Goal: Download file/media

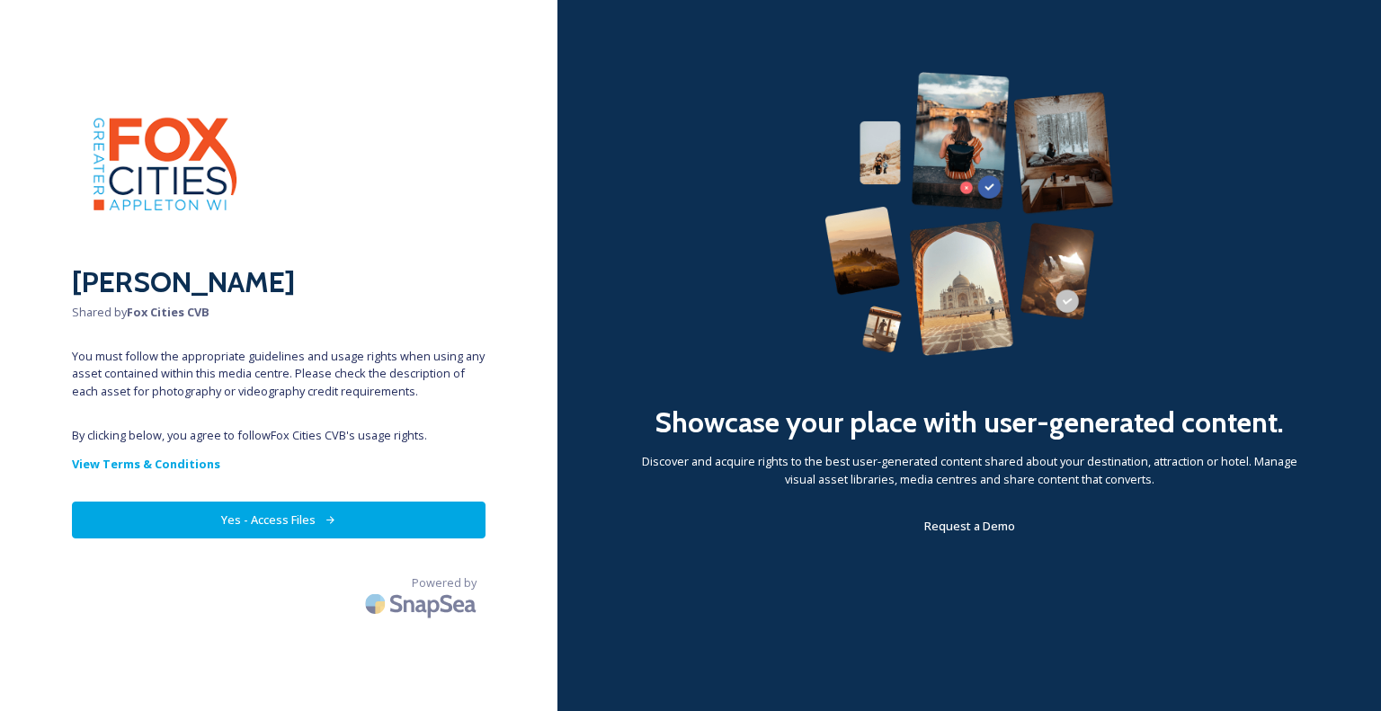
click at [444, 531] on button "Yes - Access Files" at bounding box center [278, 520] width 413 height 37
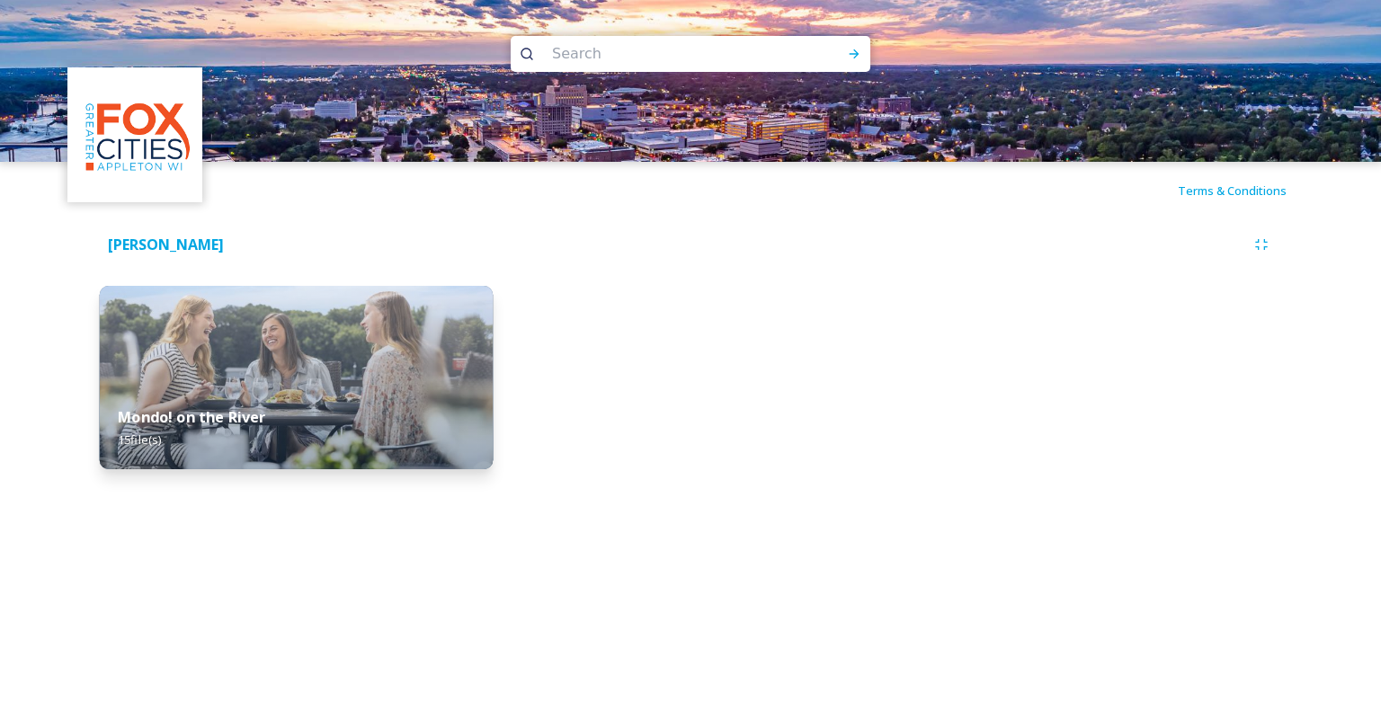
click at [271, 346] on img at bounding box center [296, 377] width 393 height 183
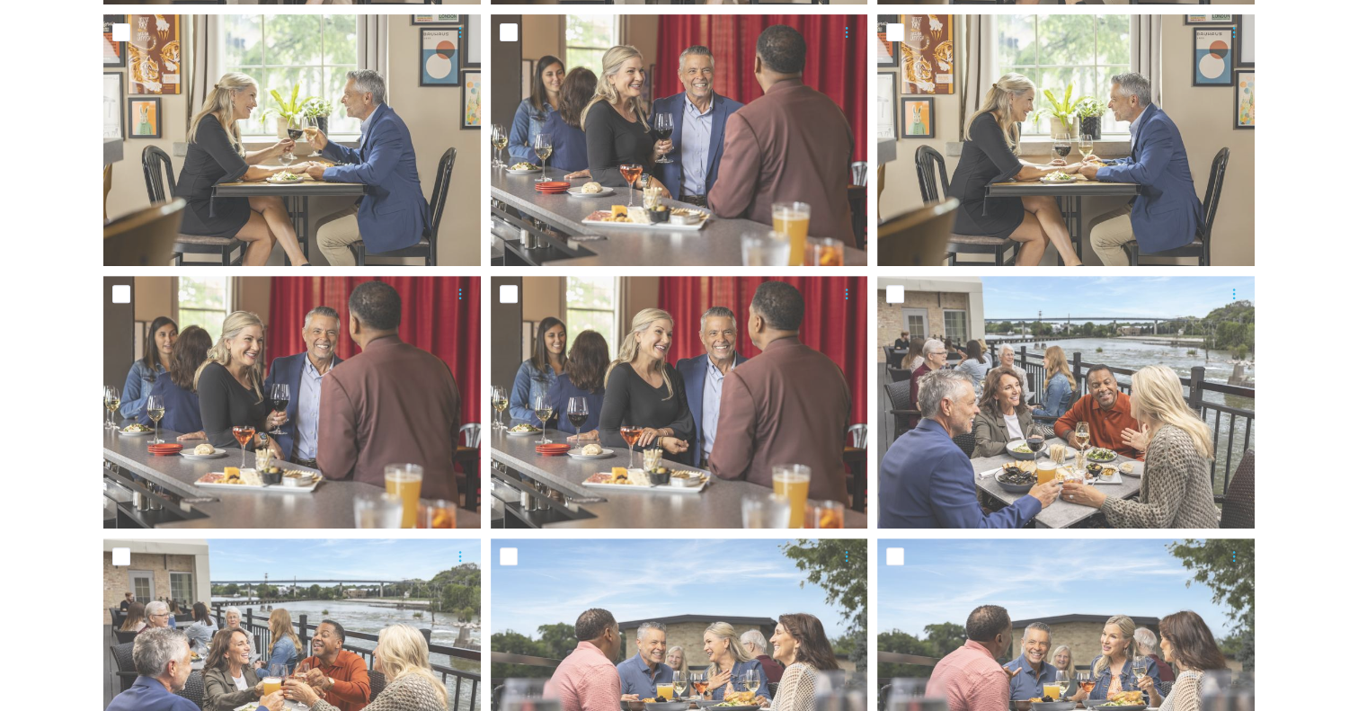
scroll to position [270, 0]
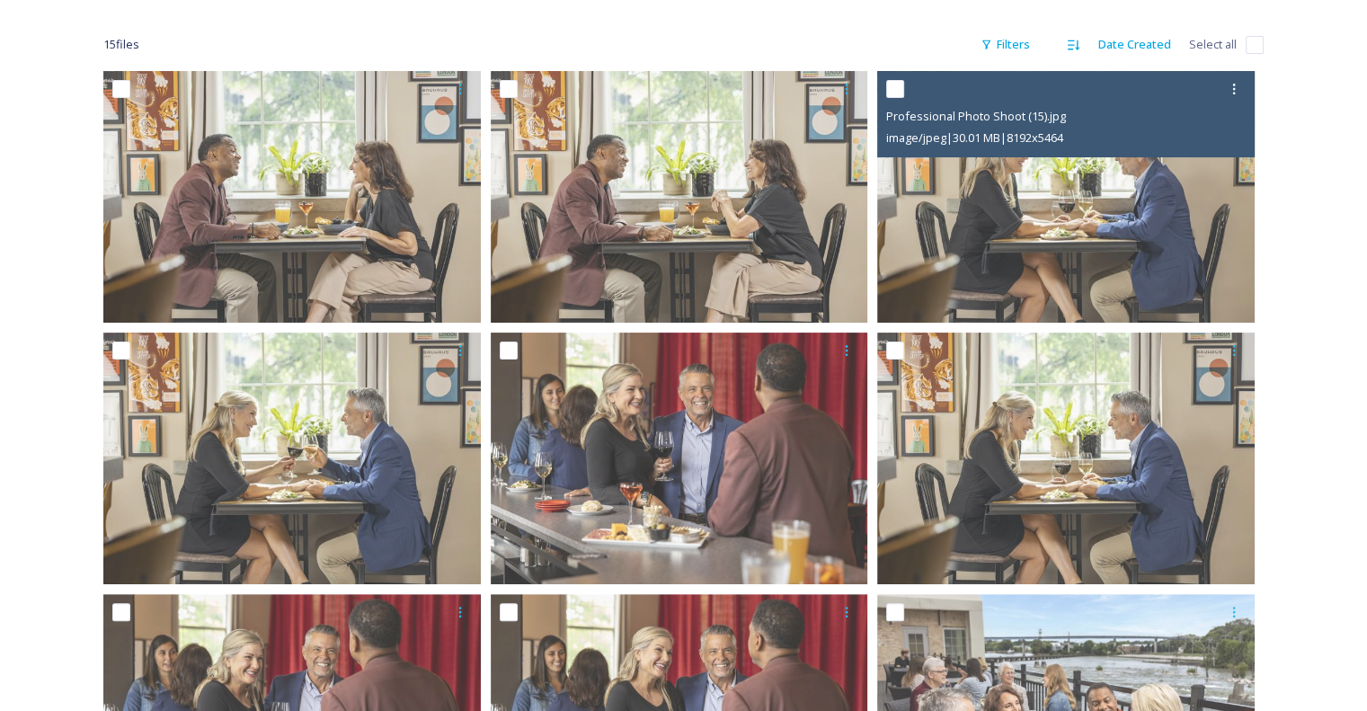
drag, startPoint x: 1245, startPoint y: 138, endPoint x: 1284, endPoint y: 187, distance: 62.0
click at [1251, 138] on div "Professional Photo Shoot (15).jpg image/jpeg | 30.01 MB | 8192 x 5464" at bounding box center [1066, 114] width 378 height 86
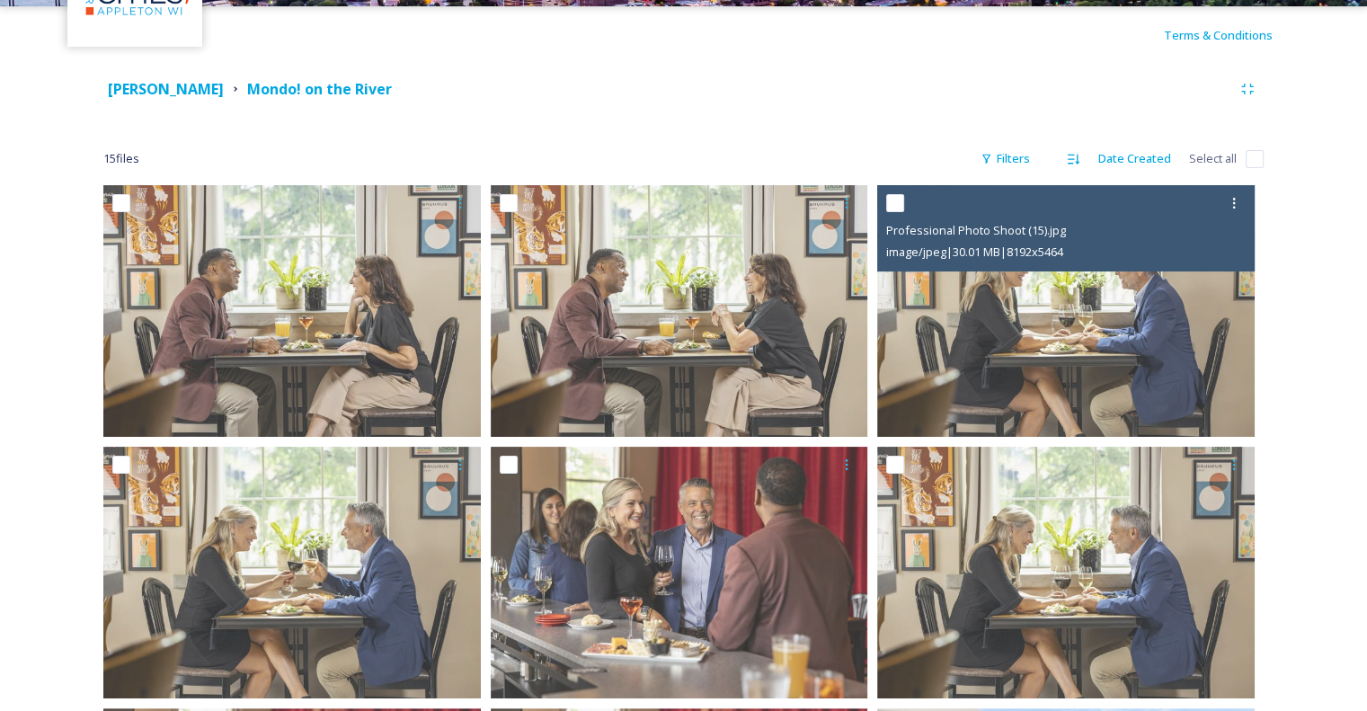
scroll to position [0, 0]
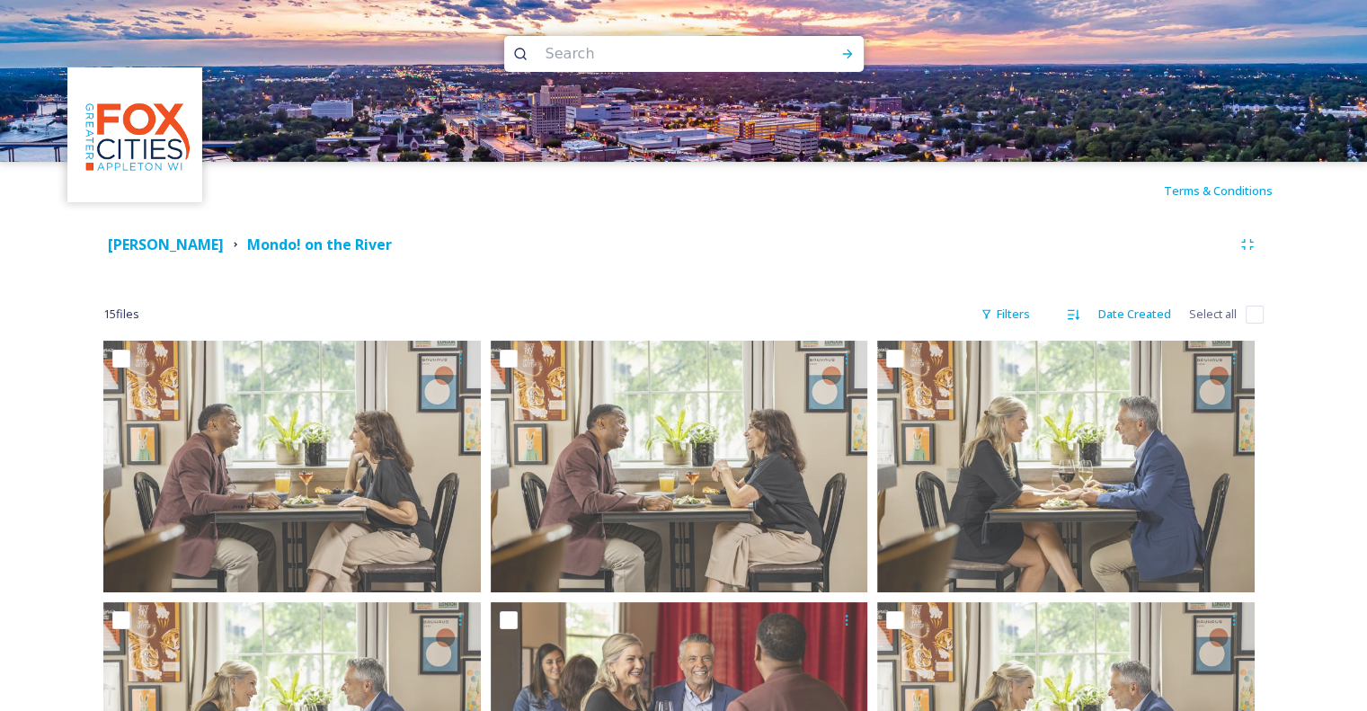
drag, startPoint x: 1248, startPoint y: 313, endPoint x: 1300, endPoint y: 328, distance: 54.3
click at [1248, 313] on input "checkbox" at bounding box center [1255, 315] width 18 height 18
checkbox input "true"
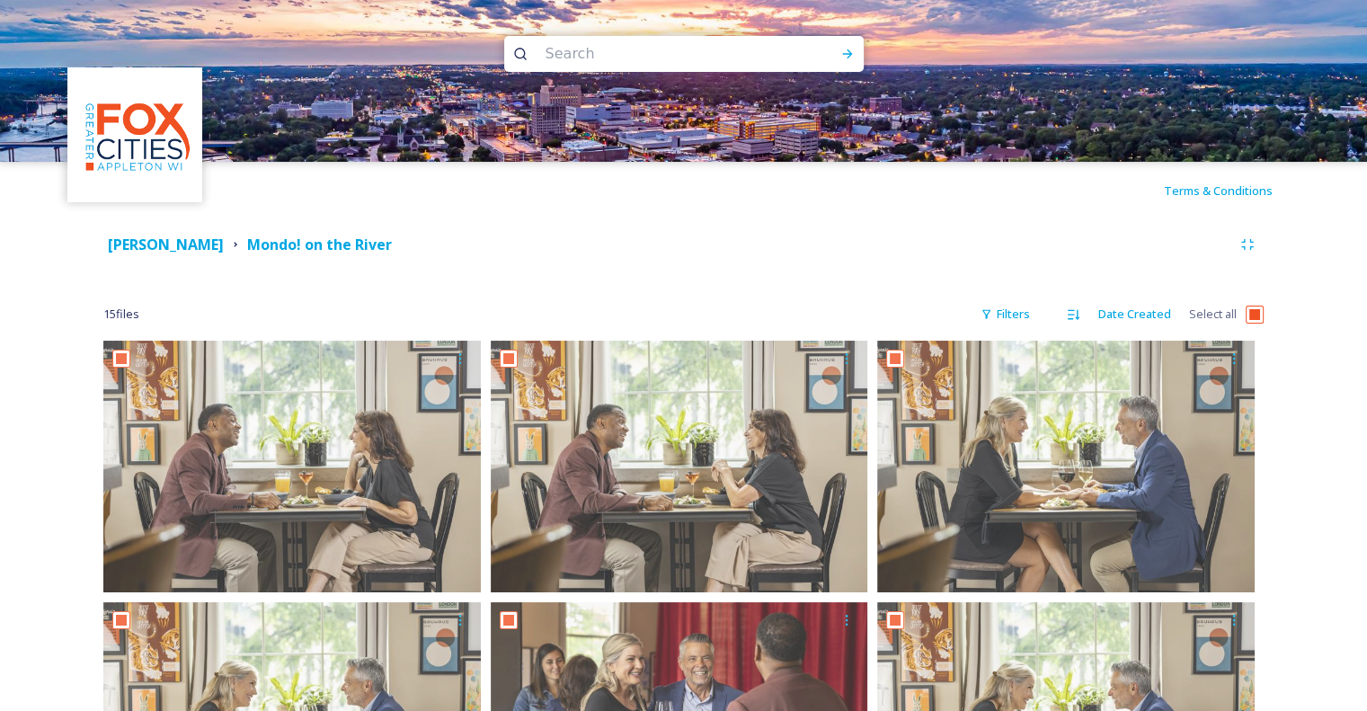
checkbox input "true"
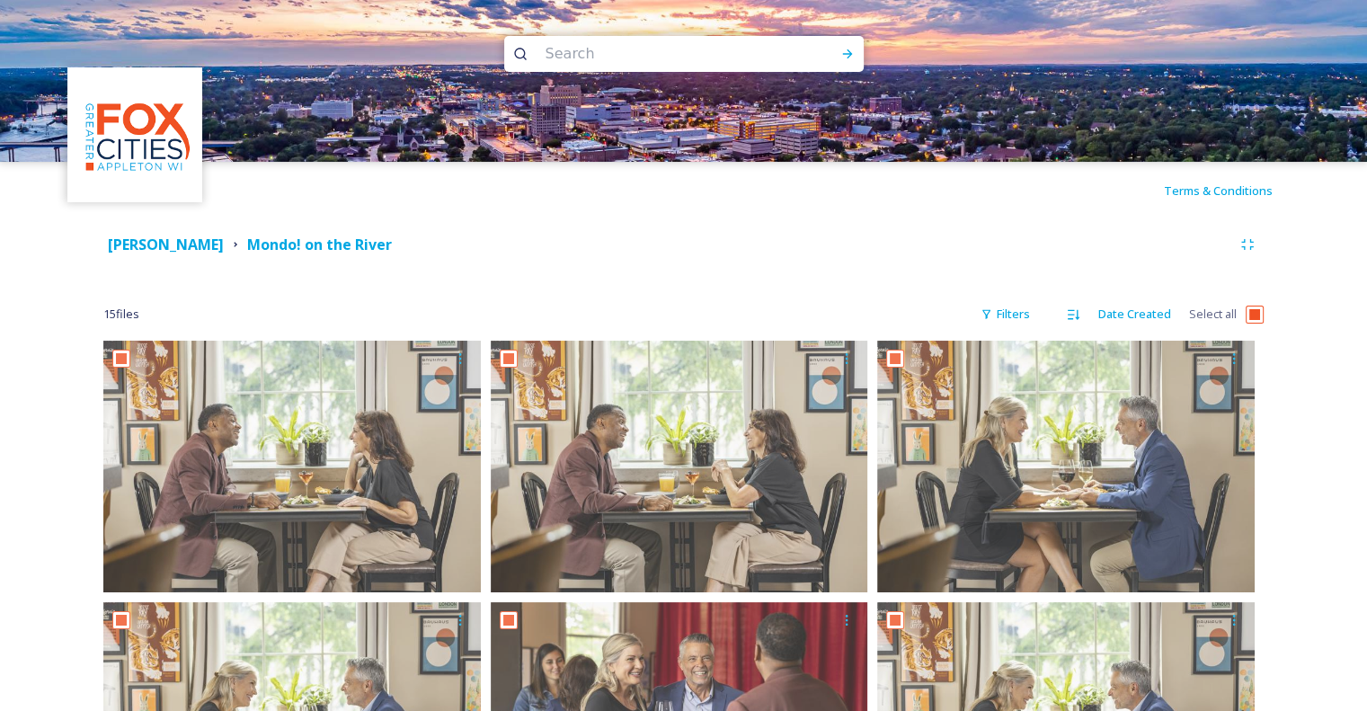
checkbox input "true"
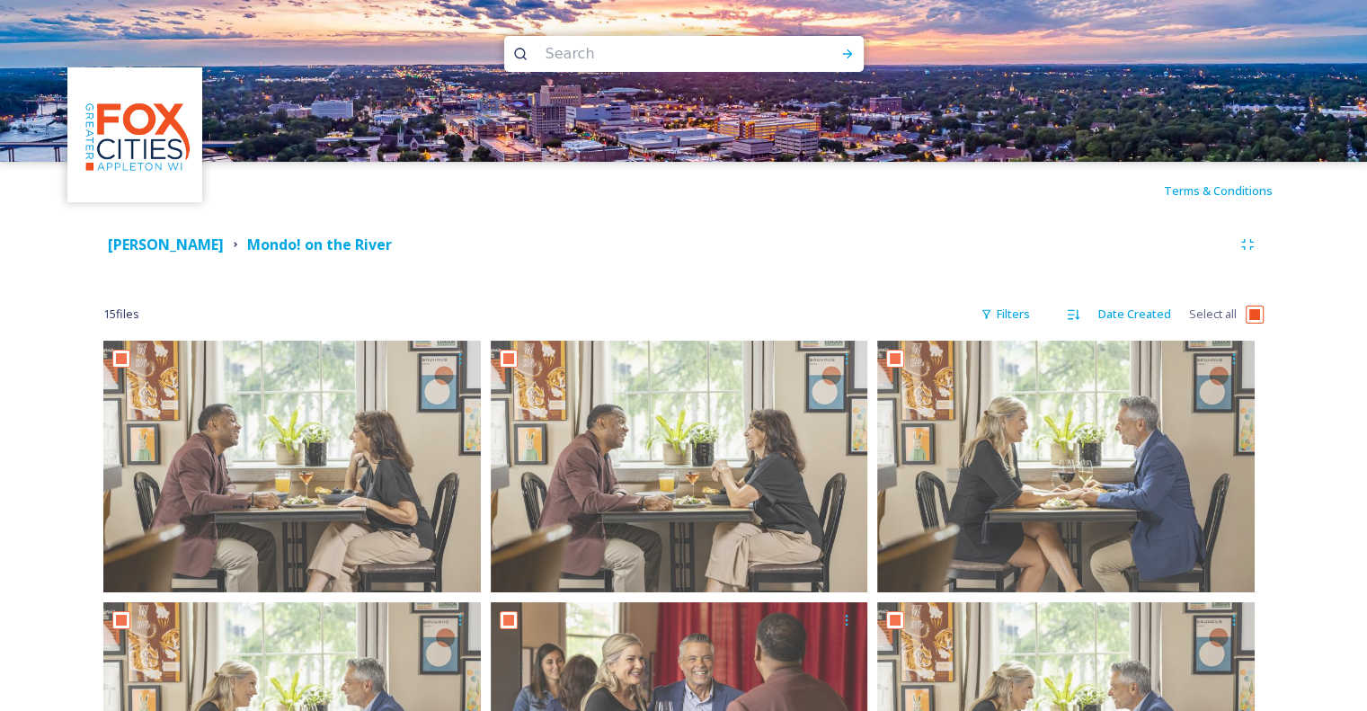
checkbox input "true"
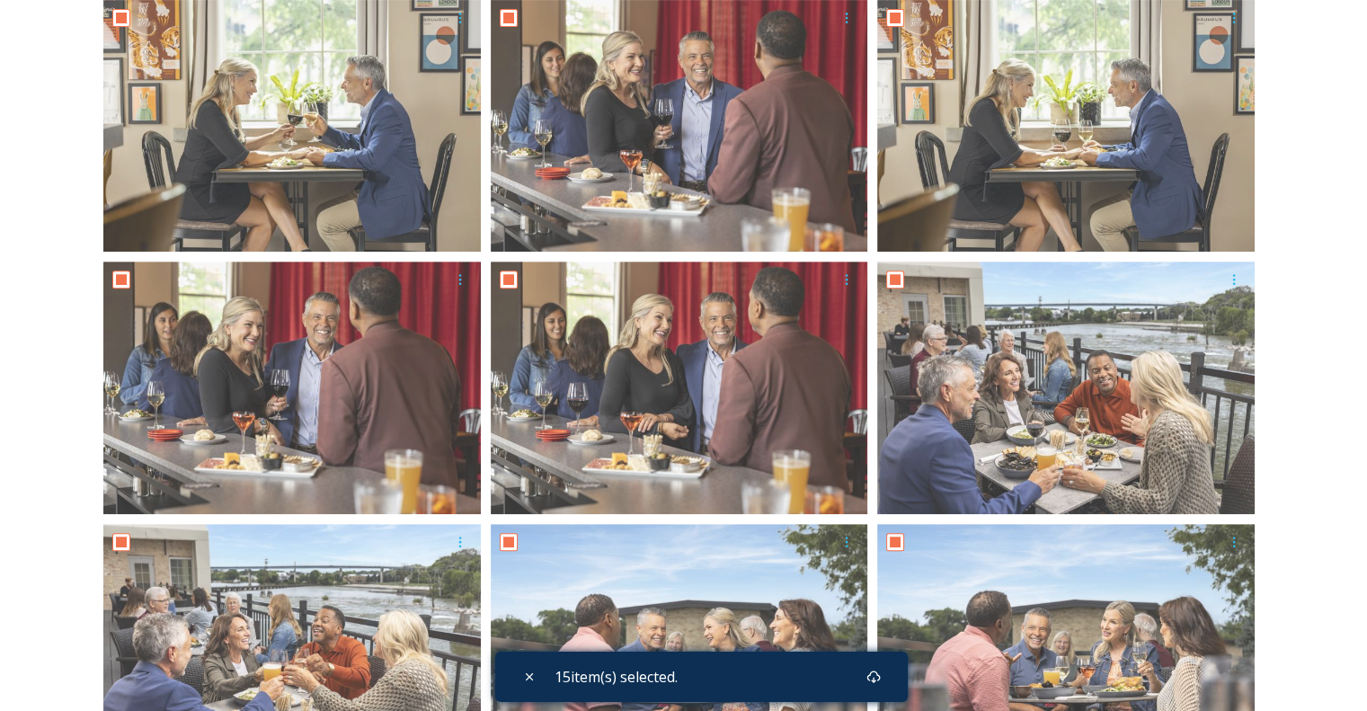
scroll to position [967, 0]
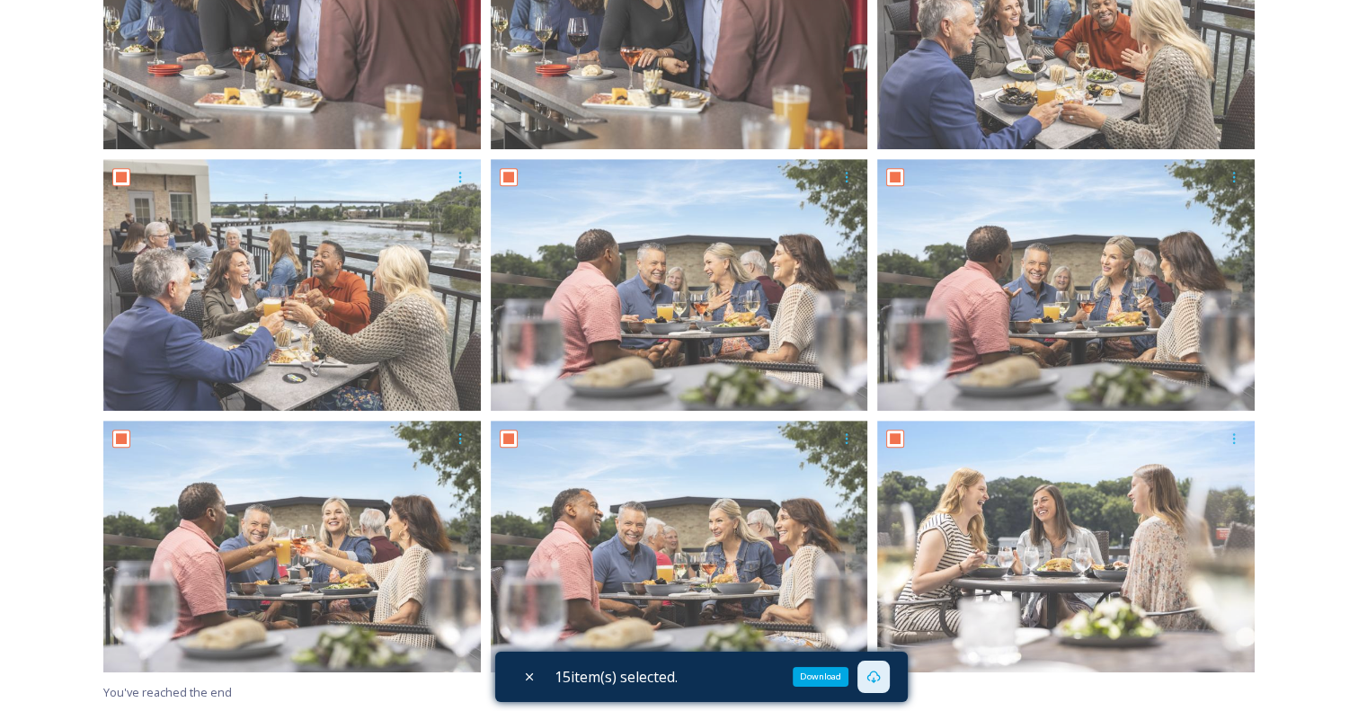
click at [871, 678] on icon at bounding box center [874, 677] width 14 height 14
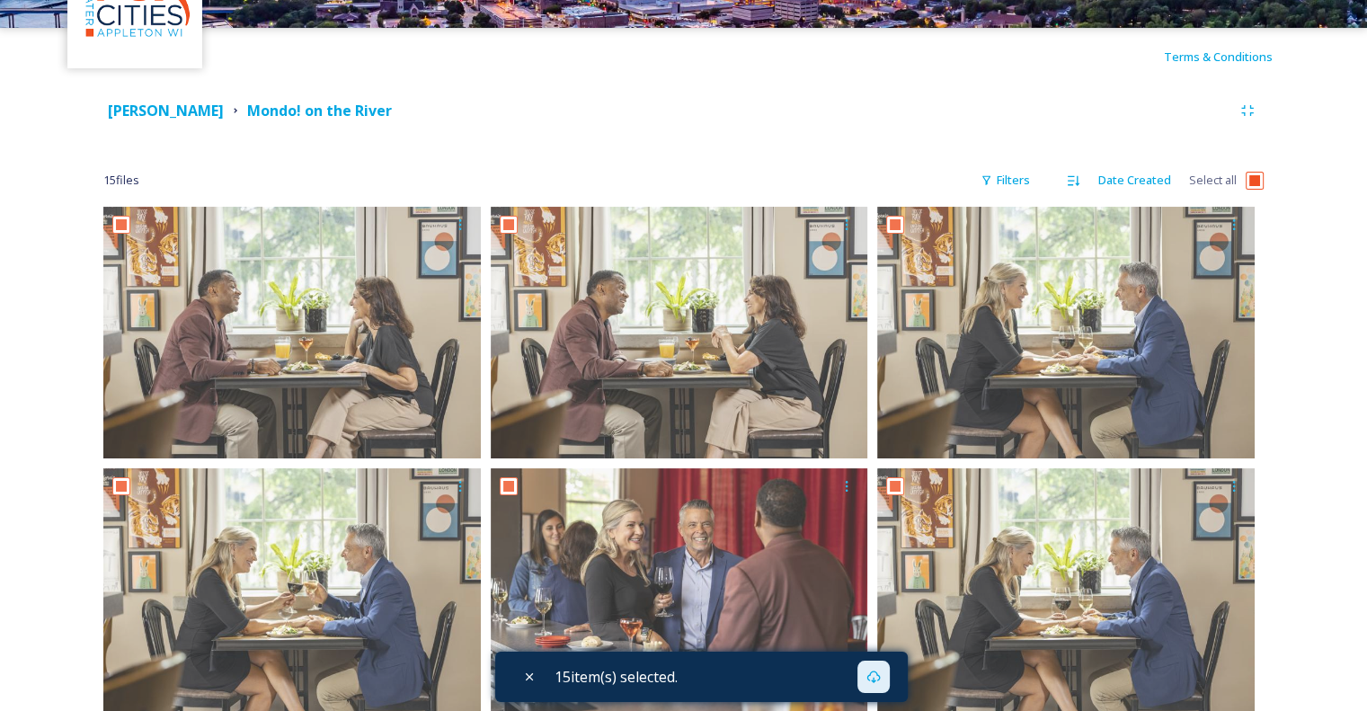
scroll to position [0, 0]
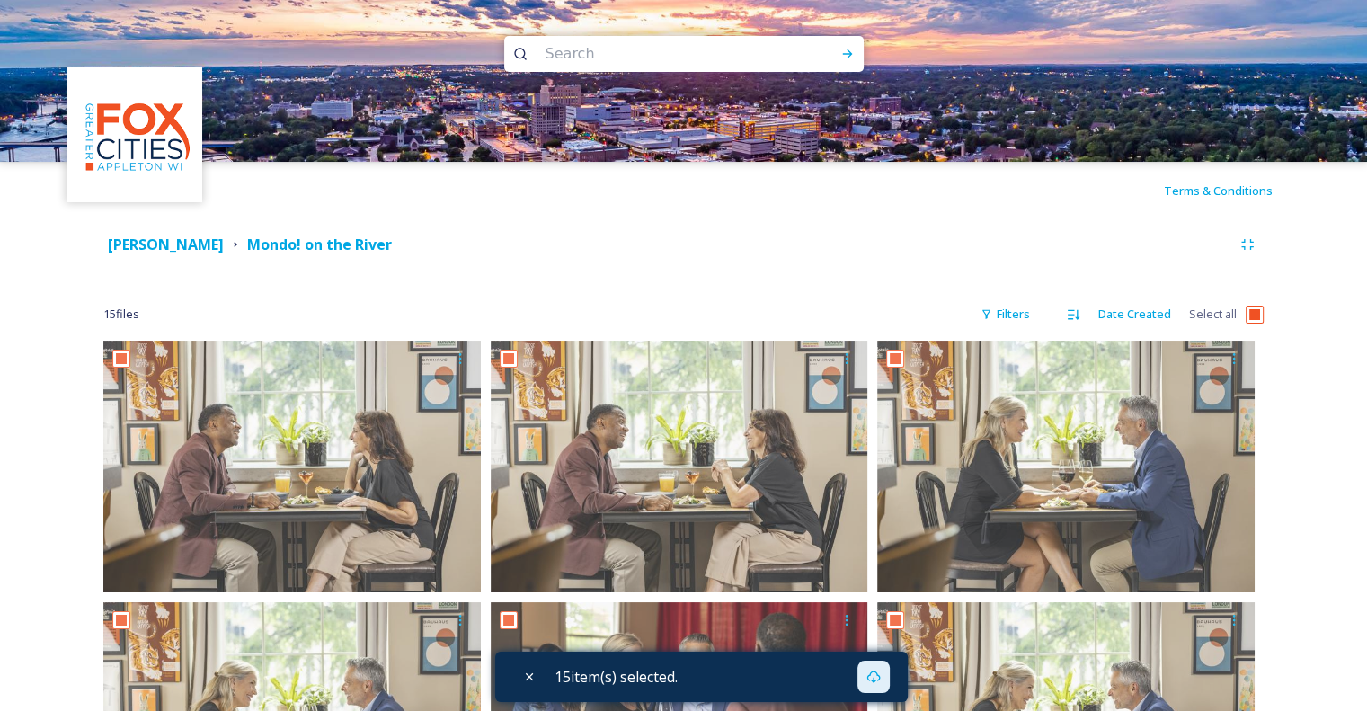
drag, startPoint x: 932, startPoint y: 163, endPoint x: 946, endPoint y: 171, distance: 15.7
click at [933, 164] on div "Terms & Conditions" at bounding box center [683, 191] width 1367 height 58
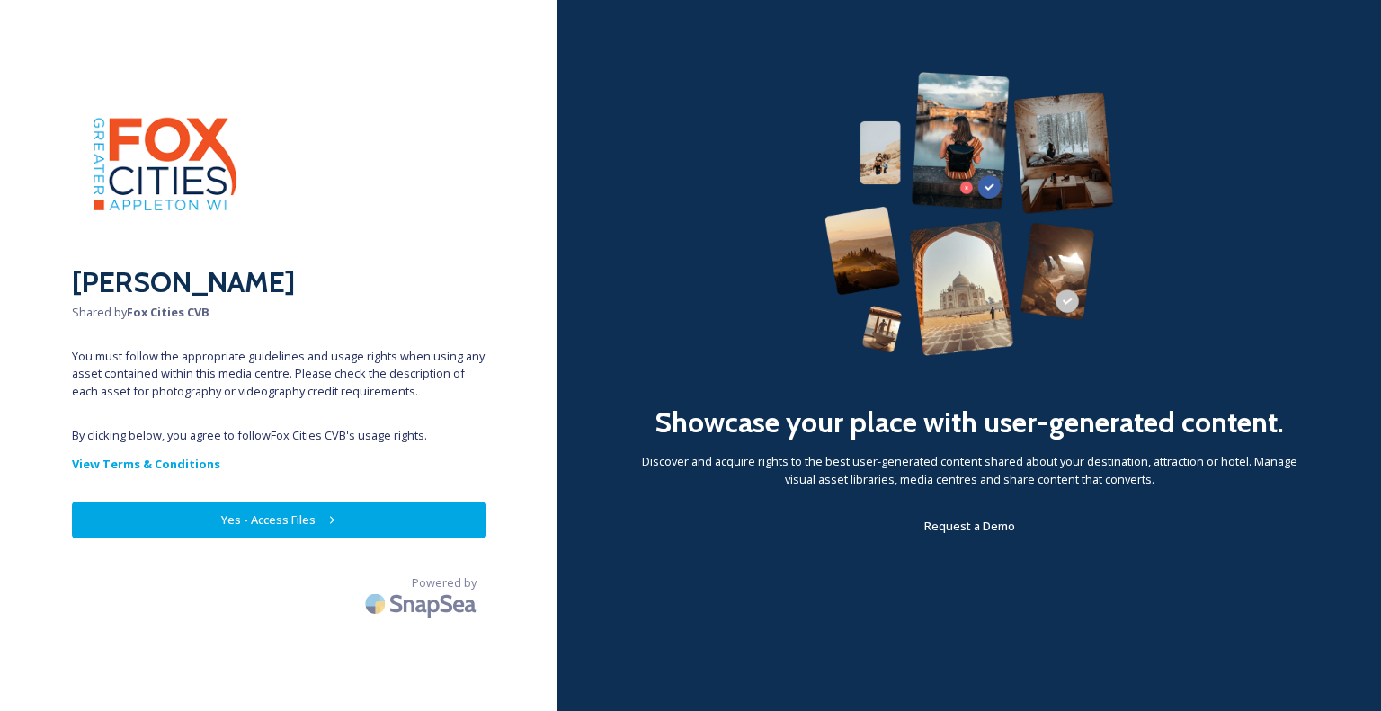
drag, startPoint x: 238, startPoint y: 502, endPoint x: 482, endPoint y: 502, distance: 243.6
click at [239, 502] on button "Yes - Access Files" at bounding box center [278, 520] width 413 height 37
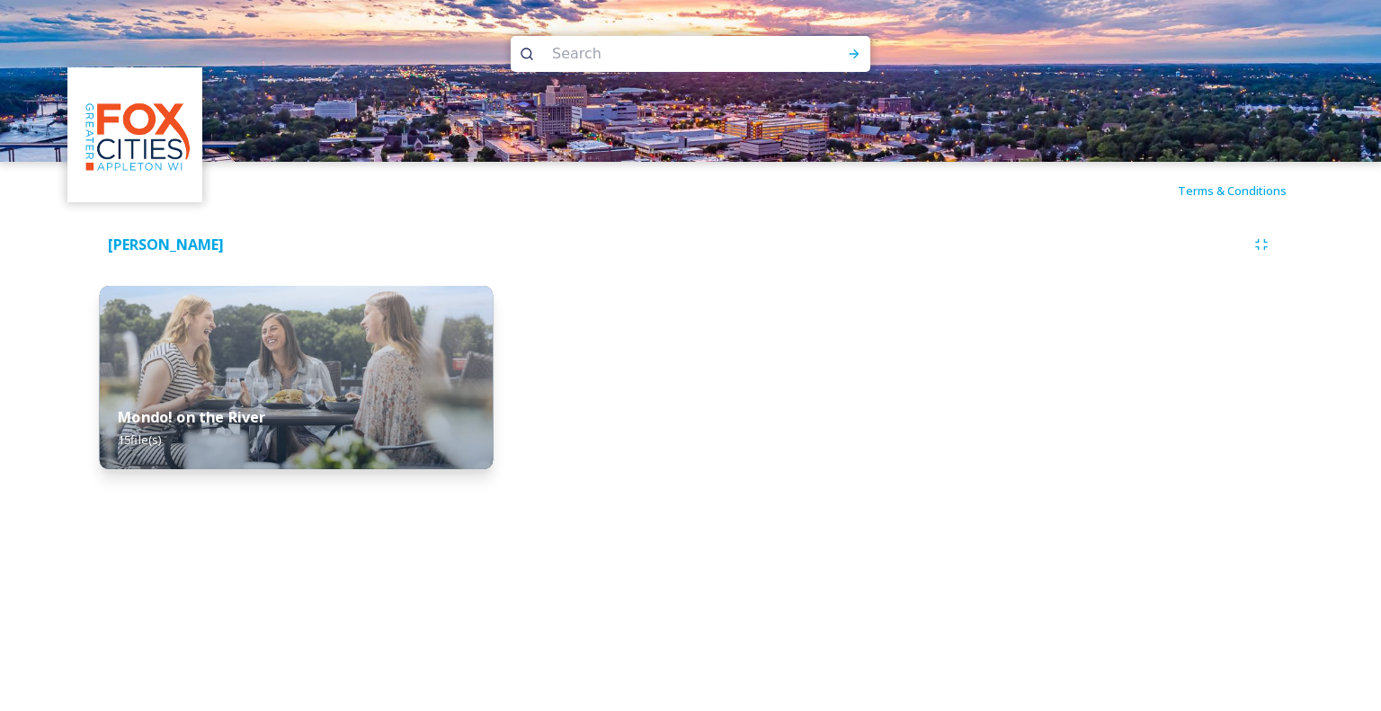
click at [183, 403] on div "Mondo! on the River 15 file(s)" at bounding box center [296, 428] width 393 height 82
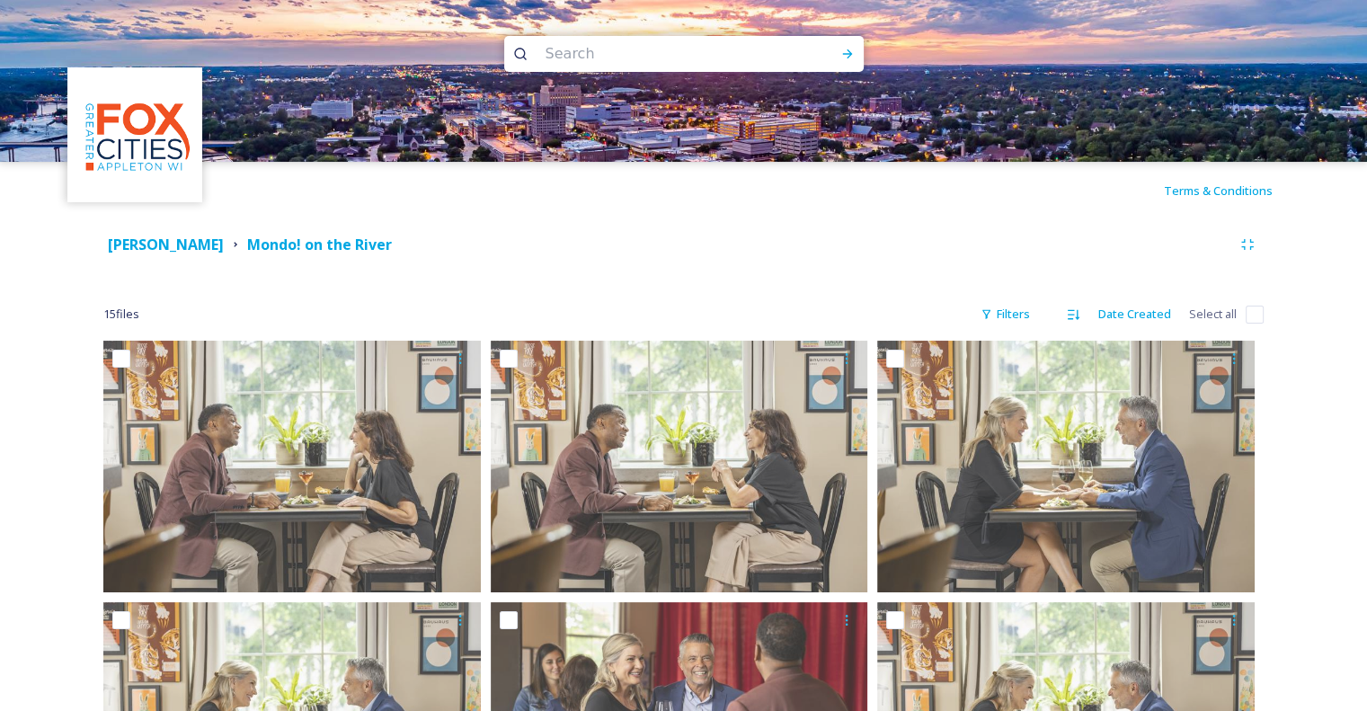
click at [1256, 315] on input "checkbox" at bounding box center [1255, 315] width 18 height 18
checkbox input "true"
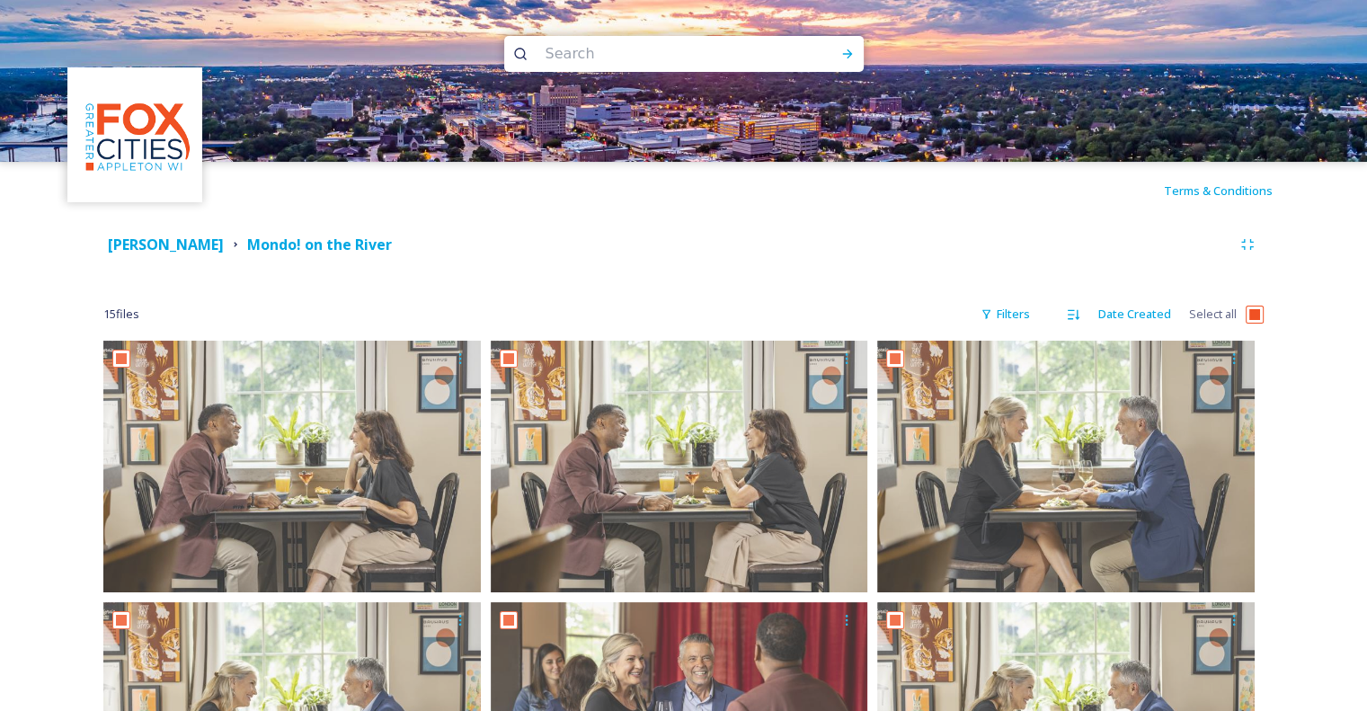
checkbox input "true"
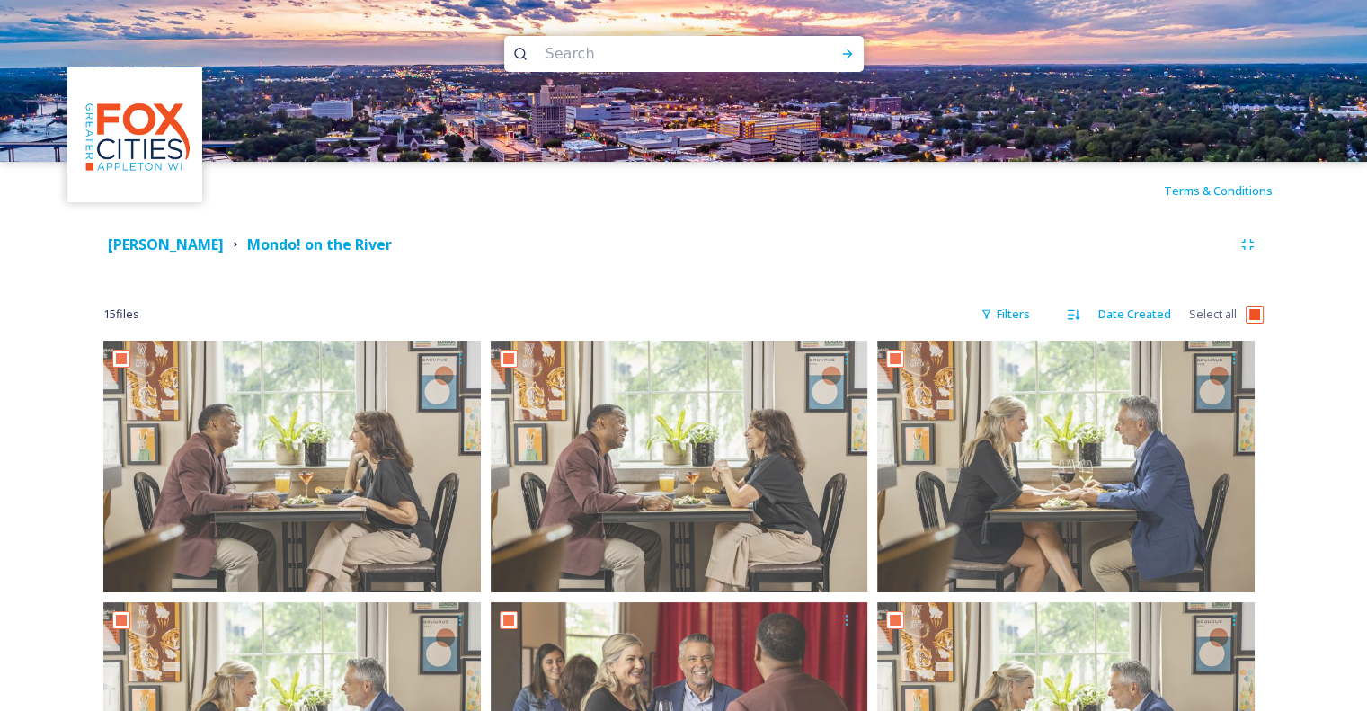
checkbox input "true"
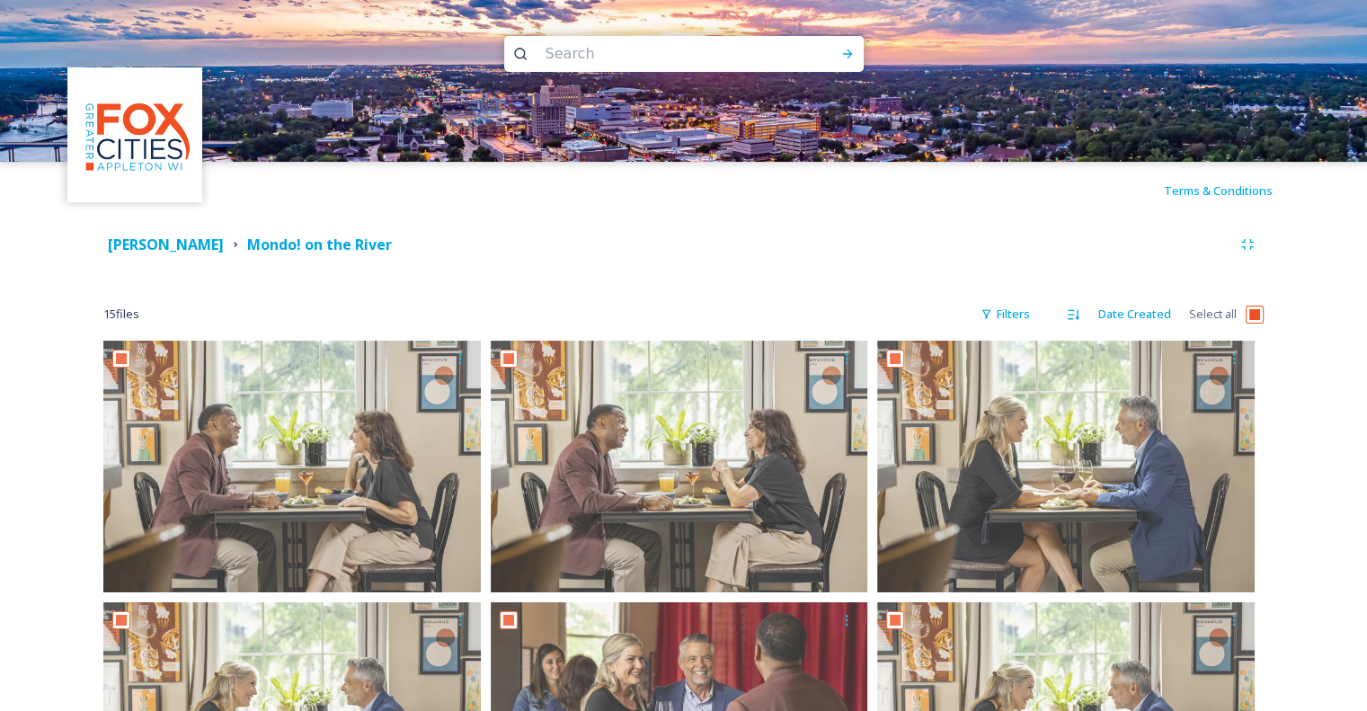
checkbox input "true"
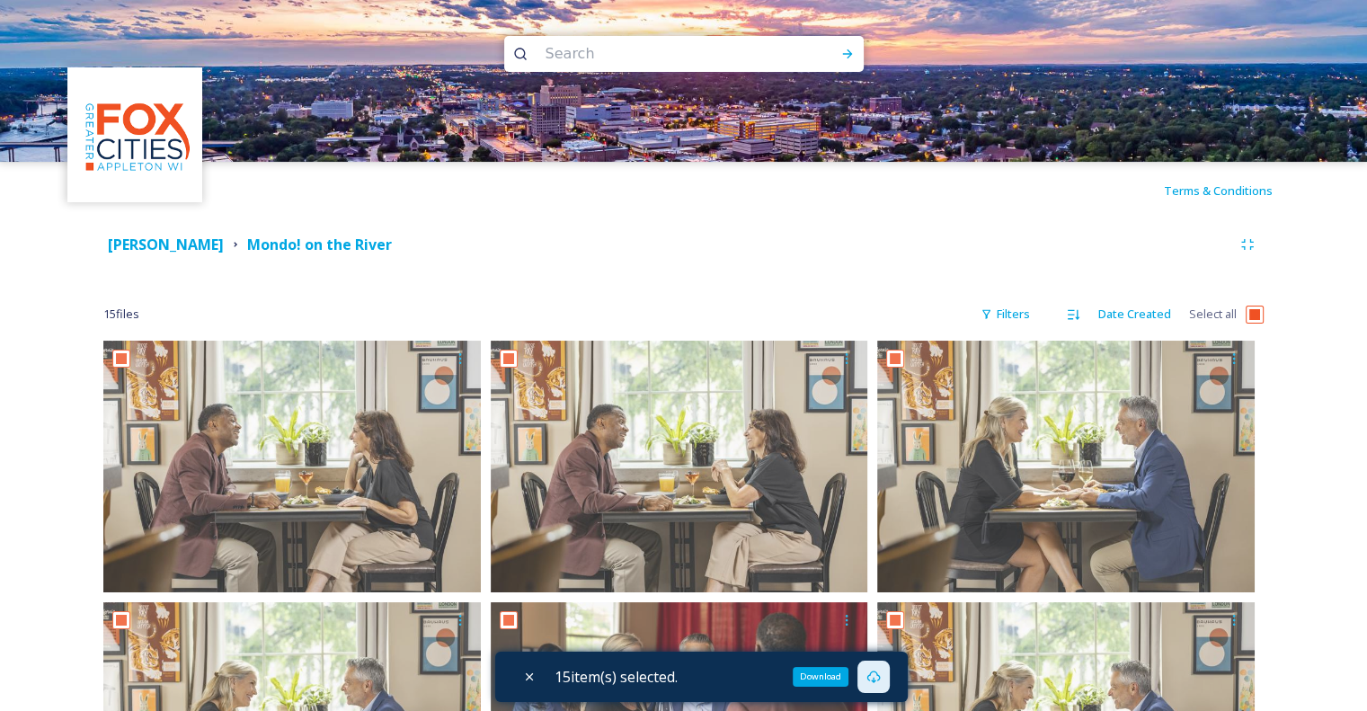
click at [874, 674] on icon at bounding box center [874, 677] width 14 height 14
